Goal: Navigation & Orientation: Find specific page/section

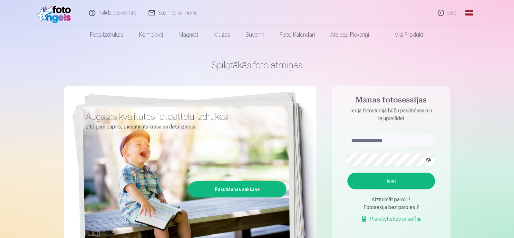
click at [468, 13] on link "Global" at bounding box center [469, 13] width 13 height 26
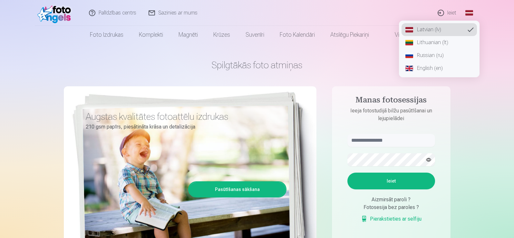
click at [438, 55] on link "Russian (ru)" at bounding box center [439, 55] width 75 height 13
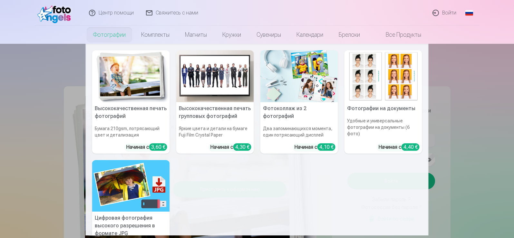
click at [368, 126] on h6 "Удобные и универсальные фотографии на документы (6 фото)" at bounding box center [384, 128] width 78 height 26
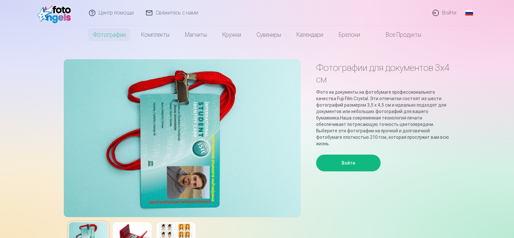
click at [402, 34] on link "Все продукты" at bounding box center [398, 35] width 61 height 18
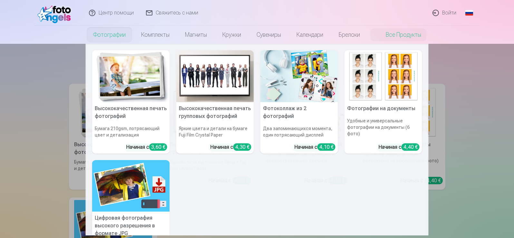
click at [110, 37] on link "Фотографии" at bounding box center [109, 35] width 48 height 18
